Goal: Information Seeking & Learning: Compare options

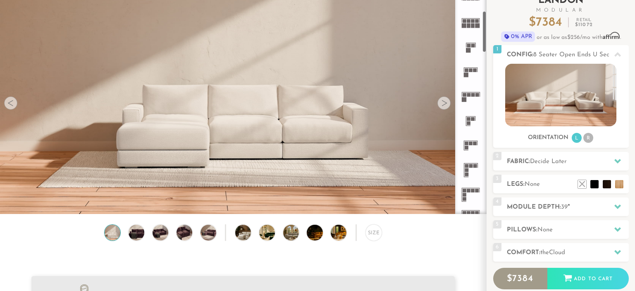
scroll to position [59, 0]
click at [133, 230] on img at bounding box center [136, 232] width 19 height 16
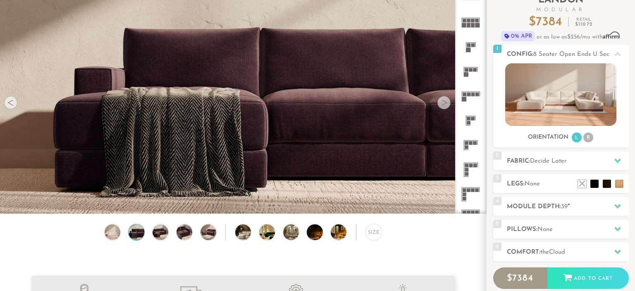
click at [153, 232] on div "Size" at bounding box center [243, 234] width 486 height 21
click at [161, 232] on img at bounding box center [160, 232] width 19 height 16
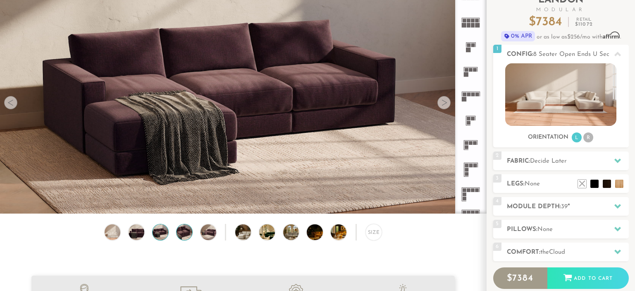
click at [187, 235] on img at bounding box center [184, 232] width 19 height 16
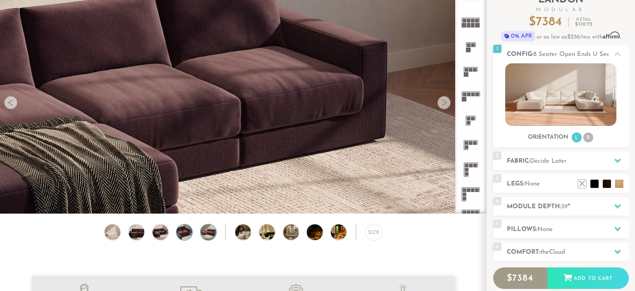
click at [213, 235] on img at bounding box center [208, 232] width 19 height 16
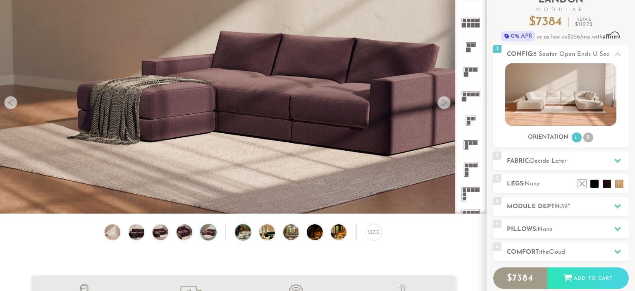
click at [250, 234] on img at bounding box center [249, 232] width 28 height 16
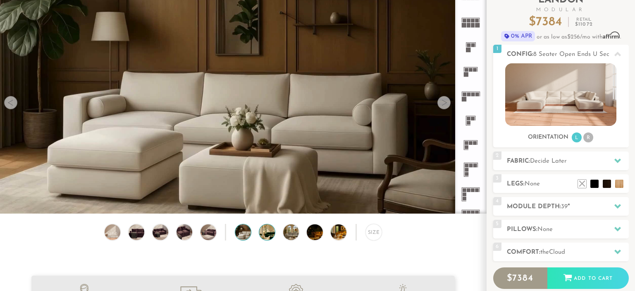
click at [261, 234] on img at bounding box center [273, 232] width 28 height 16
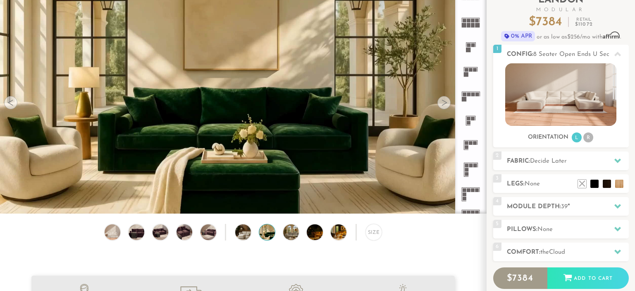
click at [276, 234] on div "Size" at bounding box center [243, 234] width 486 height 21
click at [291, 234] on img at bounding box center [297, 232] width 28 height 16
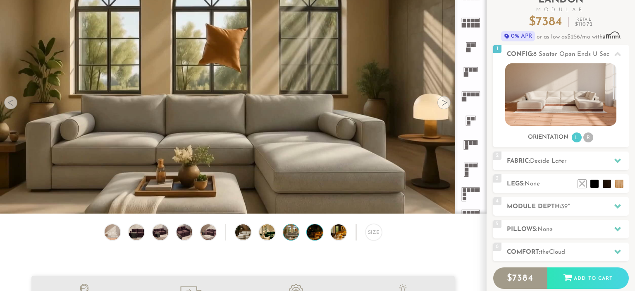
click at [315, 235] on img at bounding box center [321, 232] width 28 height 16
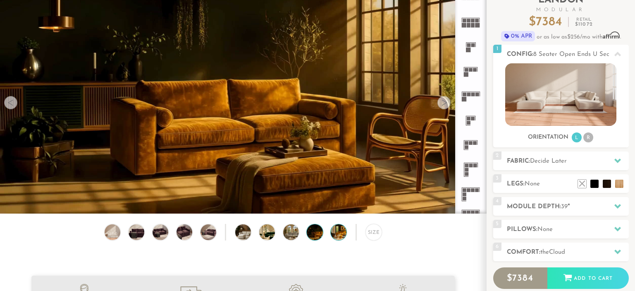
click at [336, 235] on img at bounding box center [345, 232] width 28 height 16
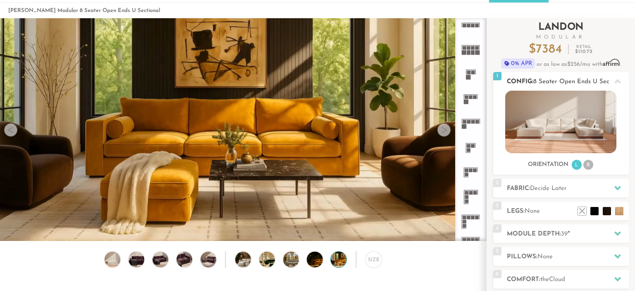
scroll to position [33, 0]
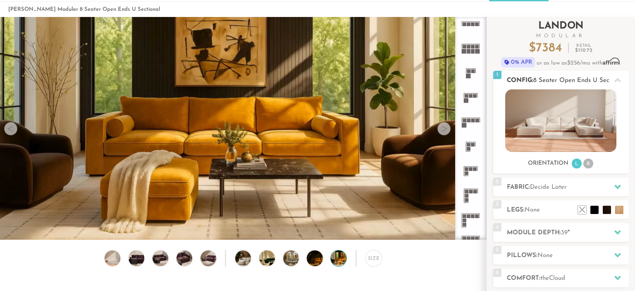
click at [568, 119] on img at bounding box center [560, 120] width 111 height 62
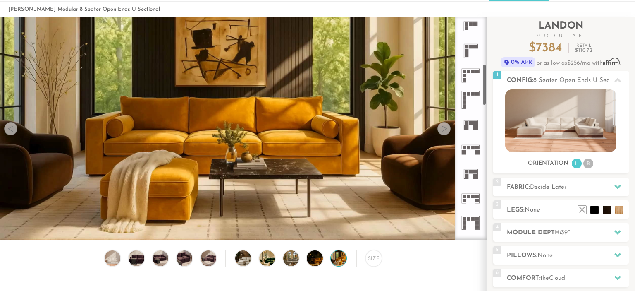
scroll to position [249, 0]
click at [477, 151] on rect at bounding box center [478, 151] width 5 height 5
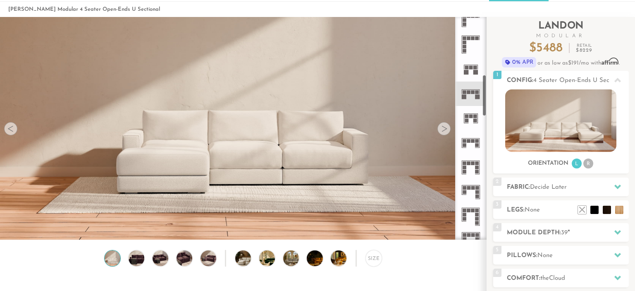
scroll to position [305, 0]
click at [482, 140] on icon at bounding box center [471, 142] width 24 height 24
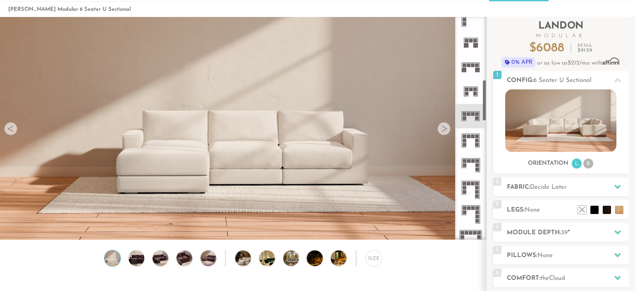
scroll to position [331, 0]
click at [472, 166] on icon at bounding box center [471, 165] width 24 height 24
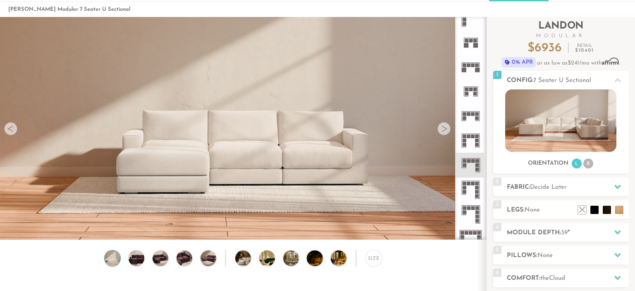
click at [473, 185] on rect at bounding box center [474, 184] width 4 height 4
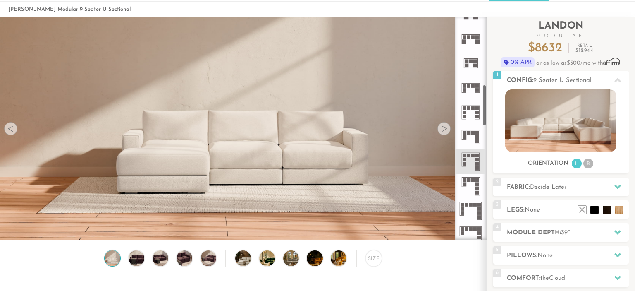
scroll to position [361, 0]
click at [474, 189] on icon at bounding box center [471, 184] width 24 height 24
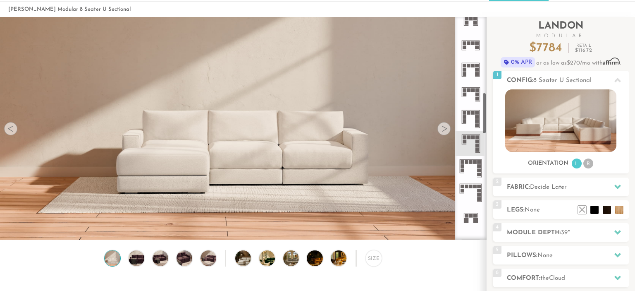
scroll to position [402, 0]
click at [474, 193] on icon at bounding box center [471, 192] width 24 height 24
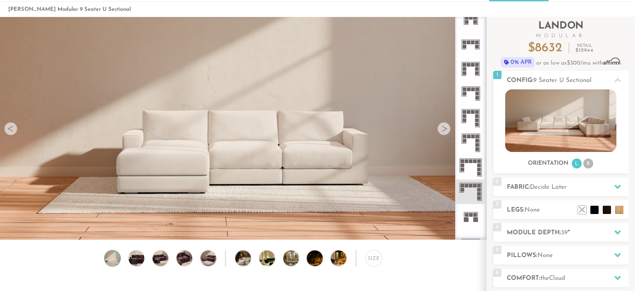
click at [475, 138] on icon at bounding box center [471, 142] width 24 height 24
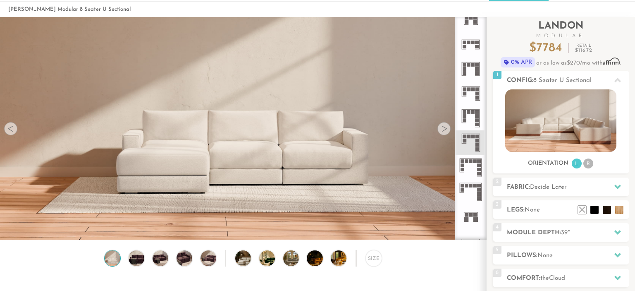
click at [474, 120] on icon at bounding box center [471, 118] width 24 height 24
click at [471, 101] on icon at bounding box center [471, 93] width 24 height 24
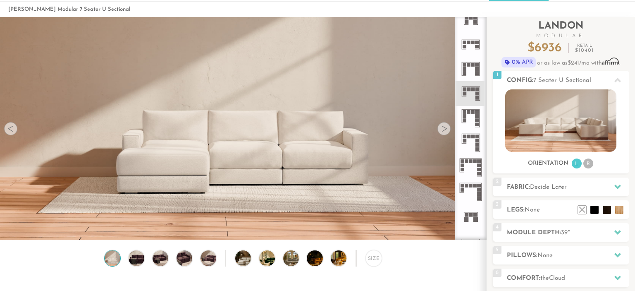
click at [471, 67] on icon at bounding box center [471, 69] width 24 height 24
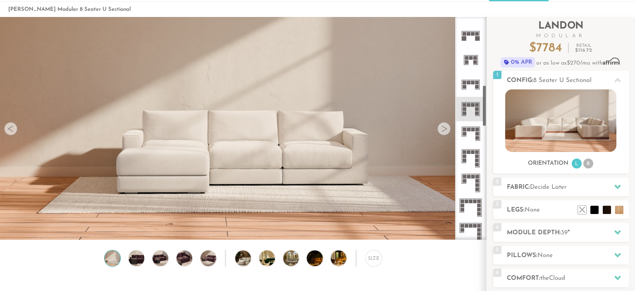
scroll to position [359, 0]
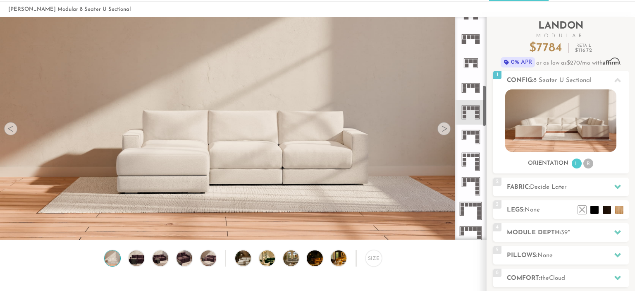
click at [473, 78] on icon at bounding box center [471, 88] width 24 height 24
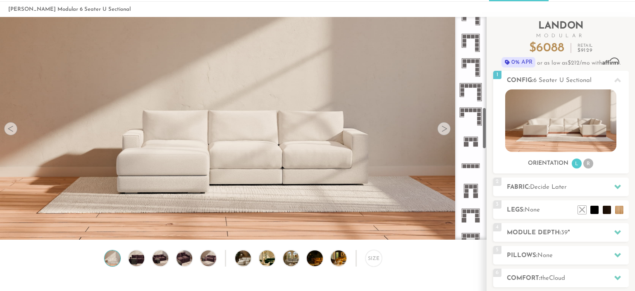
scroll to position [478, 0]
click at [475, 203] on icon at bounding box center [471, 214] width 24 height 24
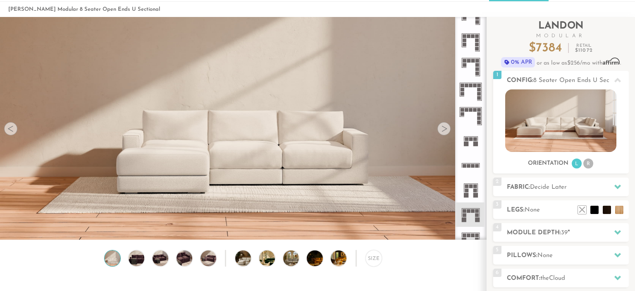
click at [474, 212] on rect at bounding box center [474, 211] width 4 height 4
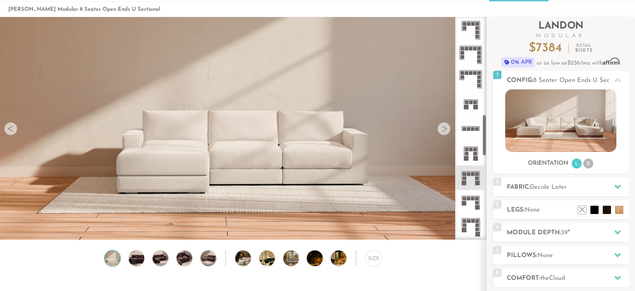
scroll to position [515, 0]
click at [554, 110] on img at bounding box center [560, 120] width 111 height 62
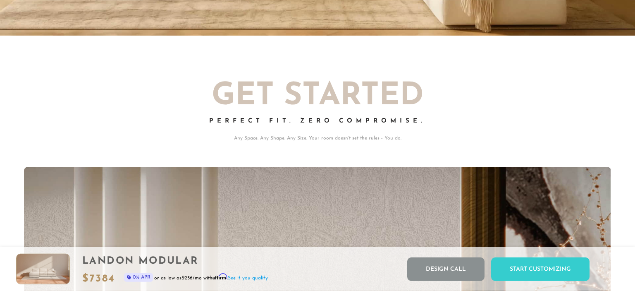
scroll to position [0, 0]
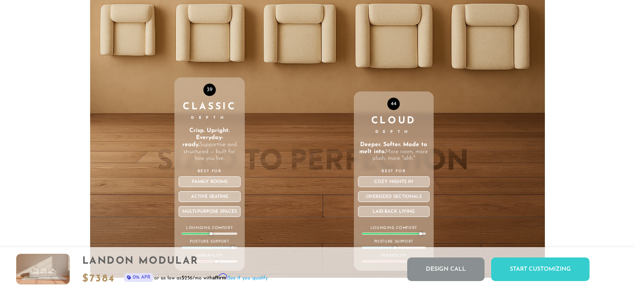
click at [400, 33] on div "44 Cloud Depth Deeper. Softer. Made to melt into. More room, more plush, more "…" at bounding box center [394, 102] width 80 height 352
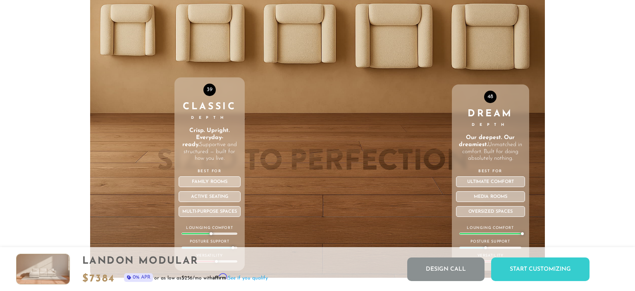
click at [498, 40] on div "48 Dream Depth Our deepest. Our dreamiest. Unmatched in comfort. Built for doin…" at bounding box center [490, 102] width 77 height 352
